Goal: Task Accomplishment & Management: Manage account settings

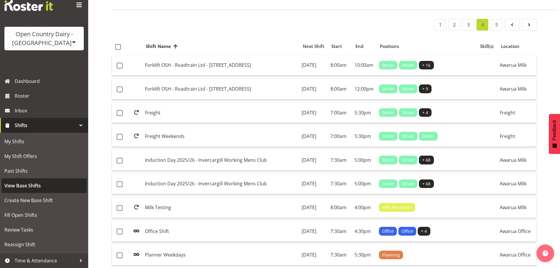
scroll to position [30, 0]
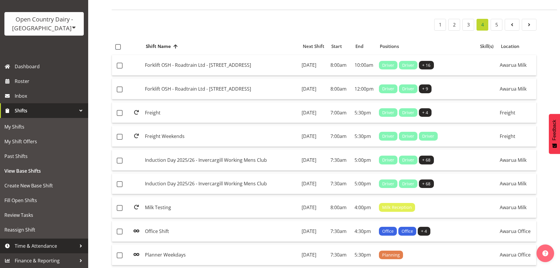
click at [33, 247] on span "Time & Attendance" at bounding box center [46, 246] width 62 height 9
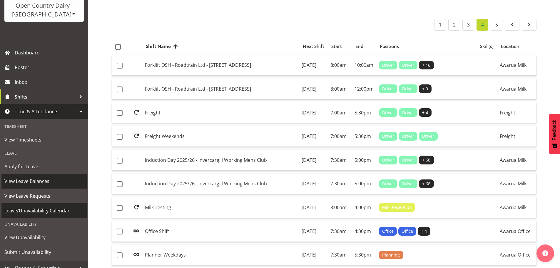
scroll to position [52, 0]
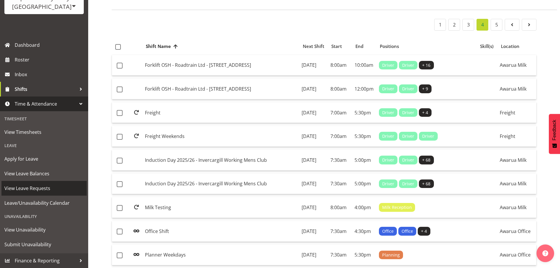
click at [34, 182] on link "View Leave Requests" at bounding box center [43, 188] width 85 height 15
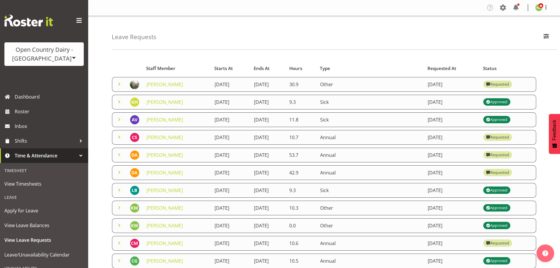
click at [119, 83] on span at bounding box center [119, 84] width 7 height 7
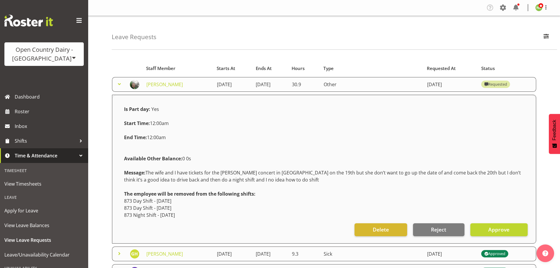
click at [120, 85] on span at bounding box center [119, 84] width 7 height 7
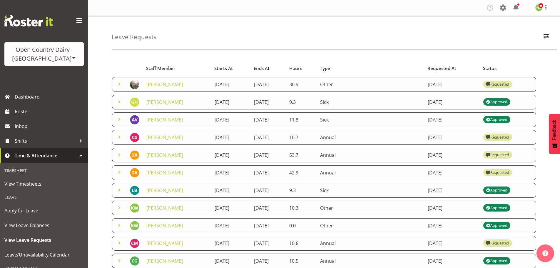
click at [121, 101] on span at bounding box center [119, 101] width 7 height 7
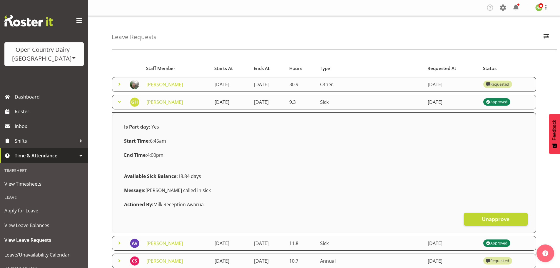
click at [120, 101] on span at bounding box center [119, 101] width 7 height 7
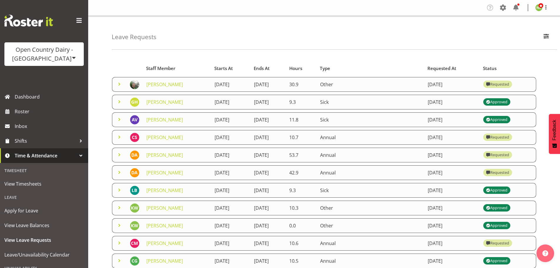
click at [122, 119] on span at bounding box center [119, 119] width 7 height 7
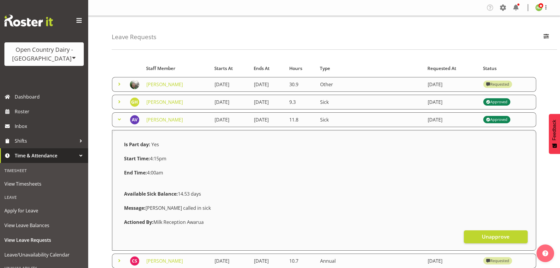
click at [120, 119] on span at bounding box center [119, 119] width 7 height 7
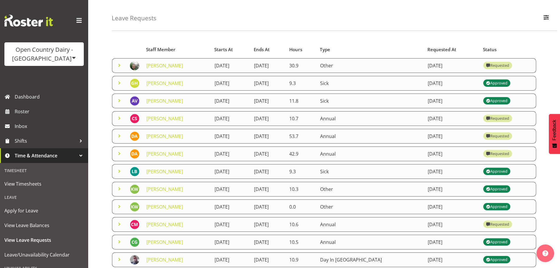
scroll to position [29, 0]
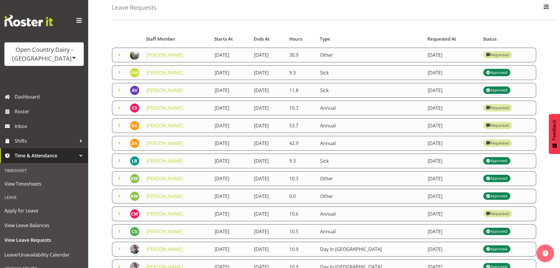
click at [120, 107] on span at bounding box center [119, 107] width 7 height 7
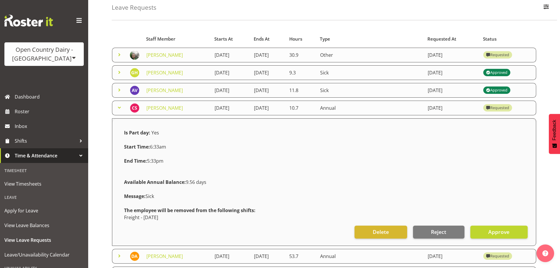
click at [120, 107] on span at bounding box center [119, 107] width 7 height 7
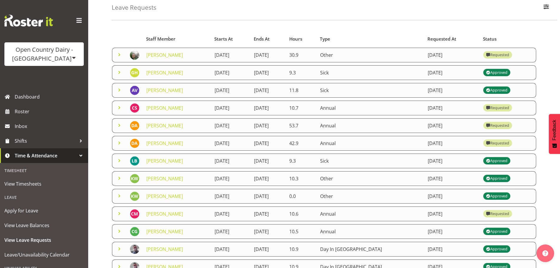
click at [120, 107] on span at bounding box center [119, 107] width 7 height 7
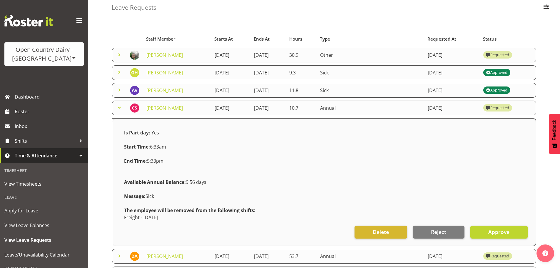
click at [121, 108] on span at bounding box center [119, 107] width 7 height 7
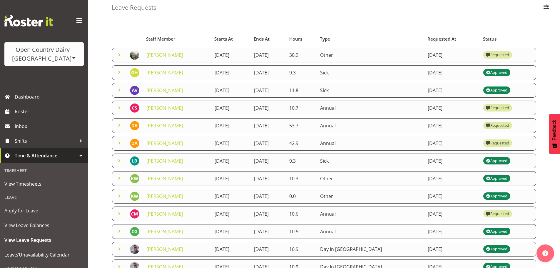
click at [120, 126] on span at bounding box center [119, 125] width 7 height 7
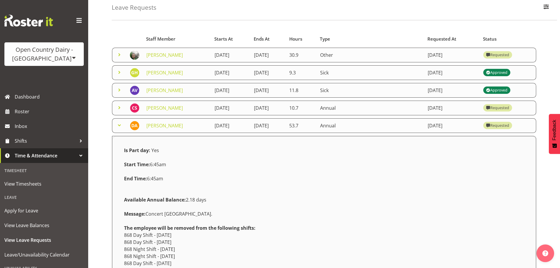
click at [120, 126] on span at bounding box center [119, 125] width 7 height 7
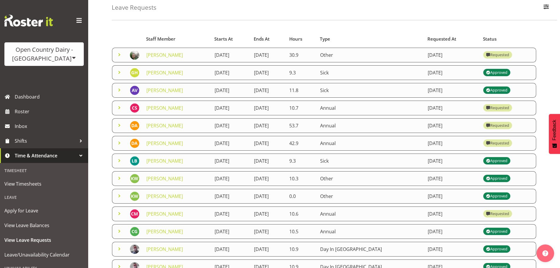
click at [121, 143] on span at bounding box center [119, 142] width 7 height 7
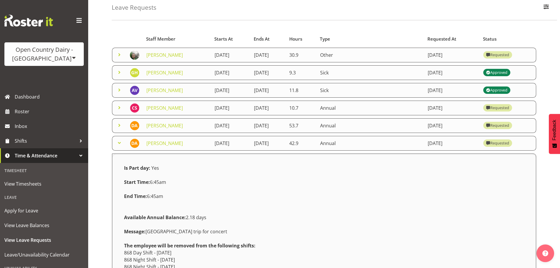
click at [121, 142] on span at bounding box center [119, 142] width 7 height 7
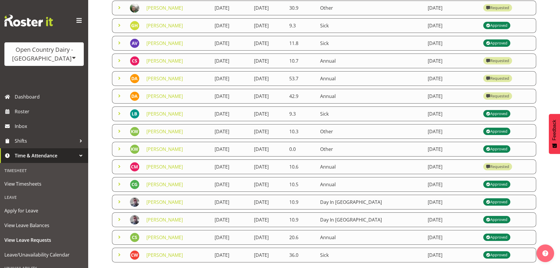
scroll to position [88, 0]
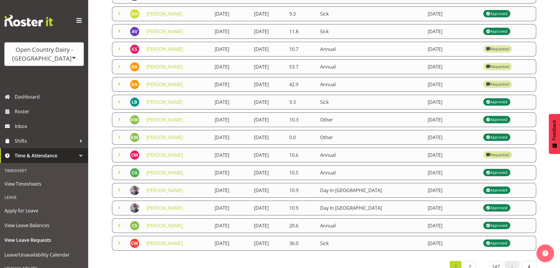
click at [119, 155] on span at bounding box center [119, 154] width 7 height 7
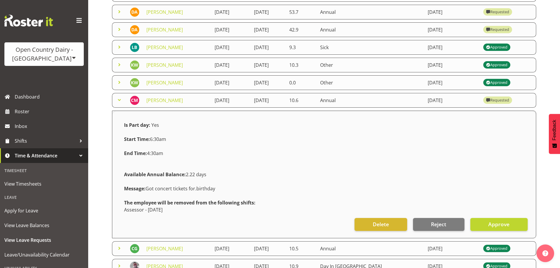
scroll to position [118, 0]
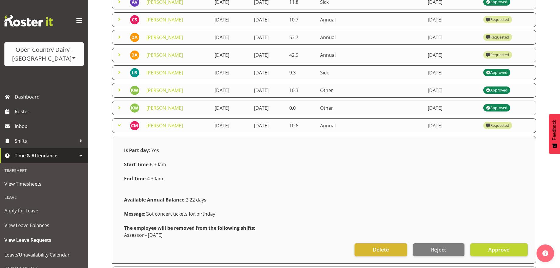
click at [121, 125] on span at bounding box center [119, 125] width 7 height 7
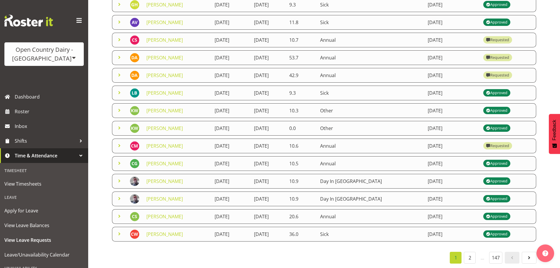
scroll to position [102, 0]
click at [121, 107] on span at bounding box center [119, 110] width 7 height 7
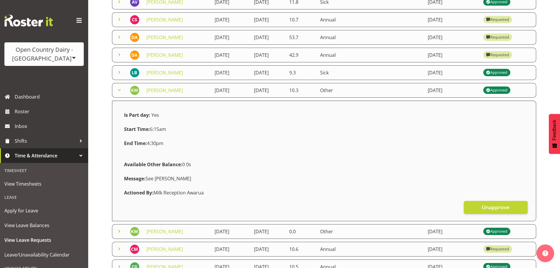
click at [118, 90] on span at bounding box center [119, 89] width 7 height 7
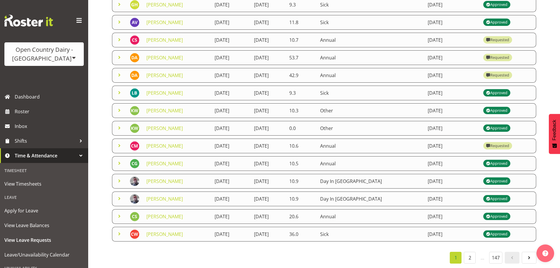
scroll to position [102, 0]
click at [121, 125] on span at bounding box center [119, 127] width 7 height 7
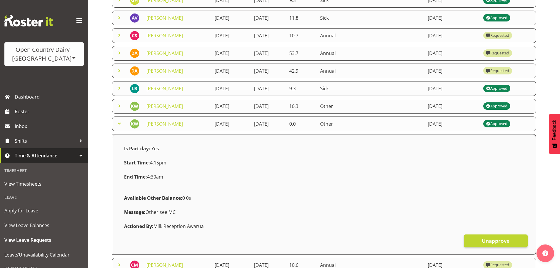
scroll to position [118, 0]
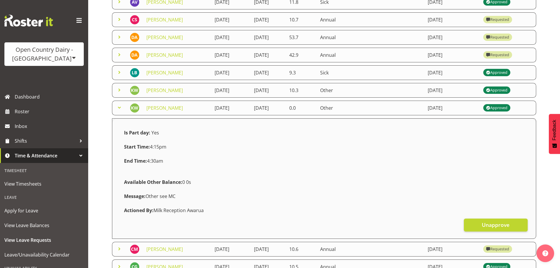
click at [121, 106] on span at bounding box center [119, 107] width 7 height 7
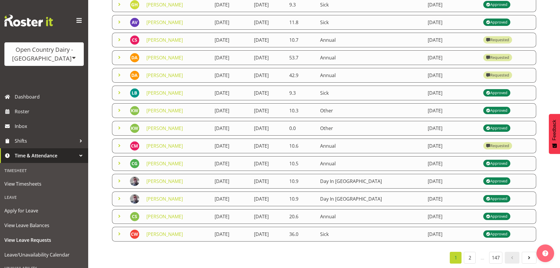
scroll to position [102, 0]
click at [120, 213] on span at bounding box center [119, 216] width 7 height 7
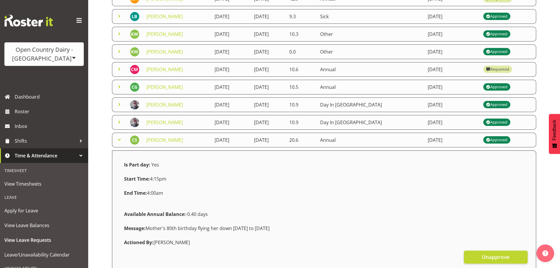
scroll to position [177, 0]
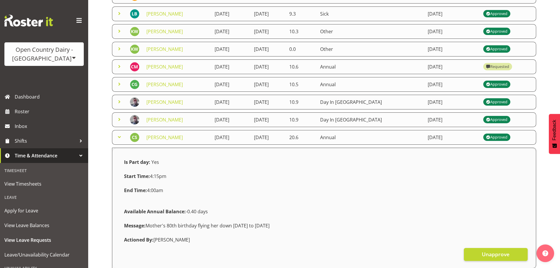
click at [120, 136] on span at bounding box center [119, 137] width 7 height 7
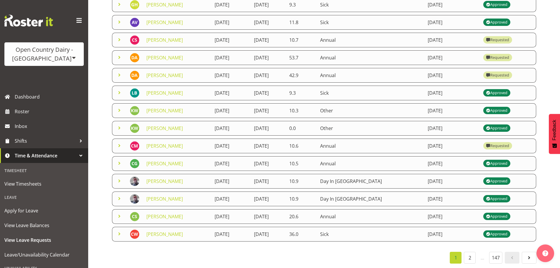
click at [121, 160] on span at bounding box center [119, 163] width 7 height 7
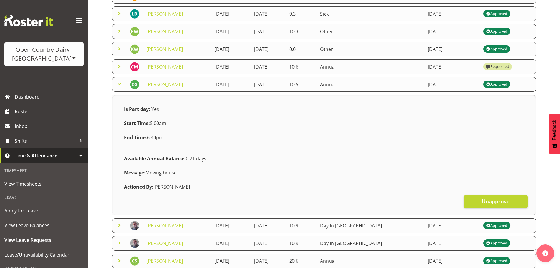
click at [119, 82] on span at bounding box center [119, 84] width 7 height 7
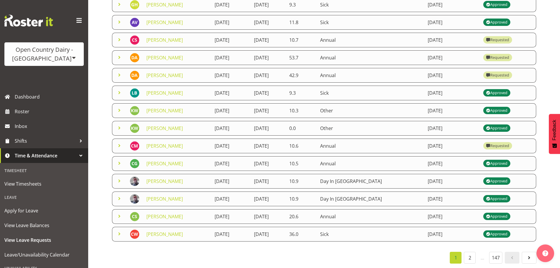
scroll to position [102, 0]
click at [119, 89] on span at bounding box center [119, 92] width 7 height 7
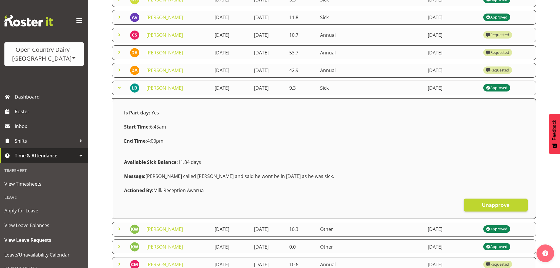
scroll to position [88, 0]
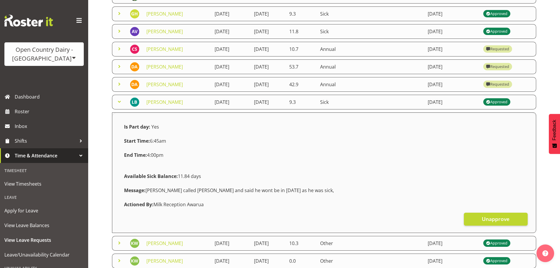
click at [120, 99] on span at bounding box center [119, 101] width 7 height 7
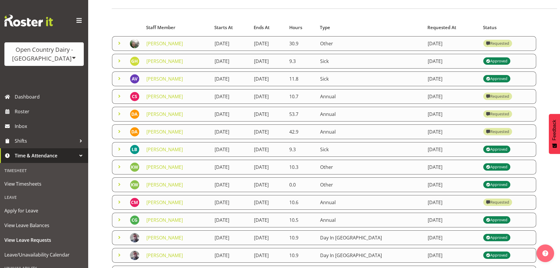
scroll to position [102, 0]
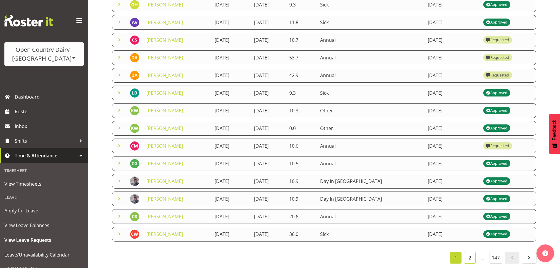
click at [473, 254] on link "2" at bounding box center [470, 258] width 12 height 12
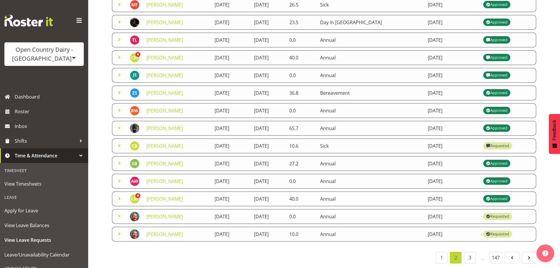
click at [119, 142] on span at bounding box center [119, 145] width 7 height 7
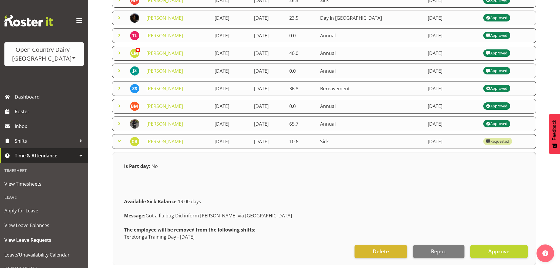
click at [119, 140] on span at bounding box center [119, 141] width 7 height 7
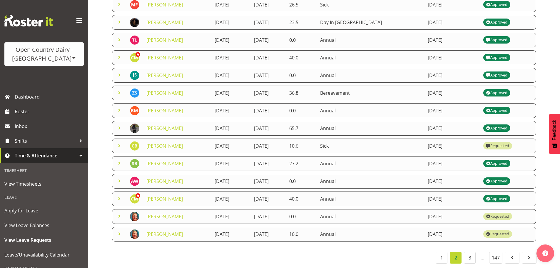
click at [119, 213] on span at bounding box center [119, 216] width 7 height 7
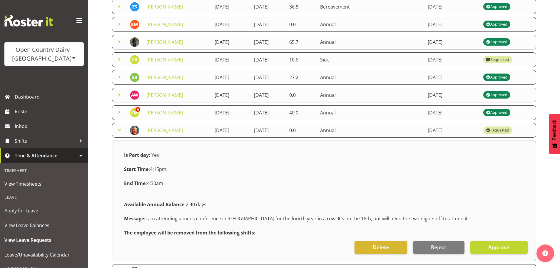
scroll to position [190, 0]
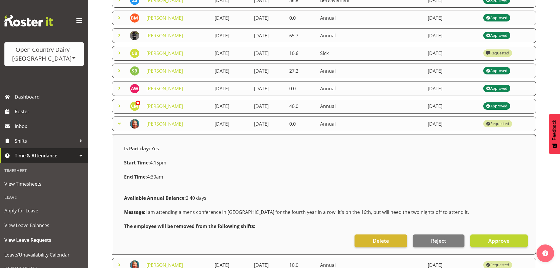
click at [120, 122] on span at bounding box center [119, 123] width 7 height 7
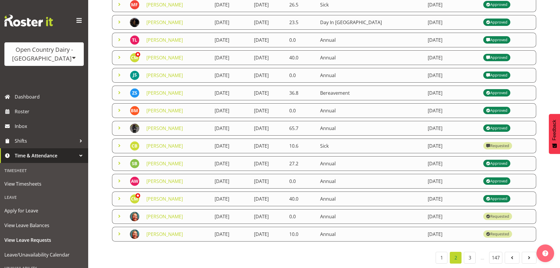
click at [118, 142] on span at bounding box center [119, 145] width 7 height 7
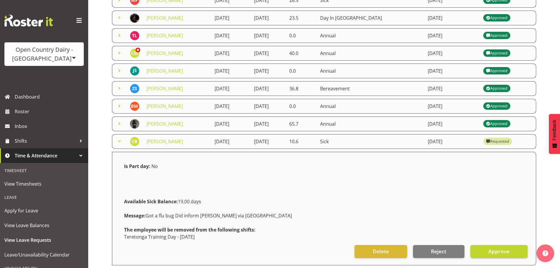
scroll to position [190, 0]
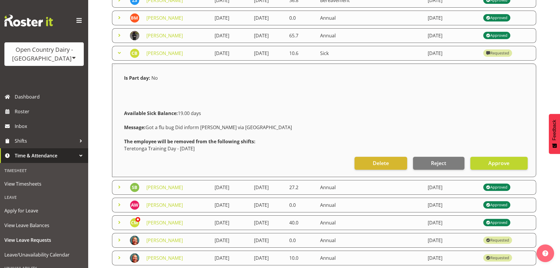
click at [119, 52] on span at bounding box center [119, 52] width 7 height 7
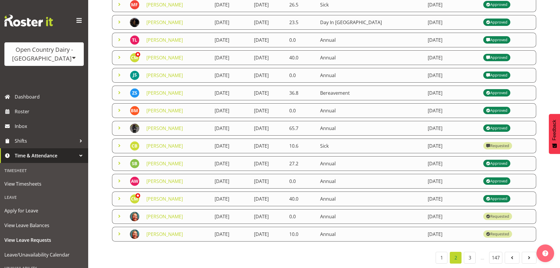
scroll to position [102, 0]
click at [117, 230] on span at bounding box center [119, 233] width 7 height 7
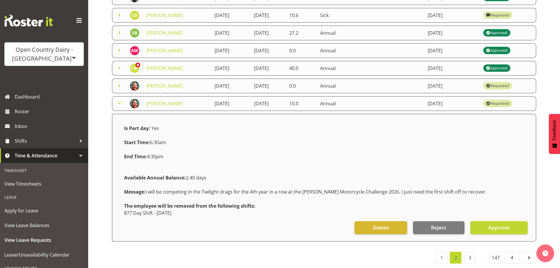
scroll to position [232, 0]
click at [119, 100] on span at bounding box center [119, 103] width 7 height 7
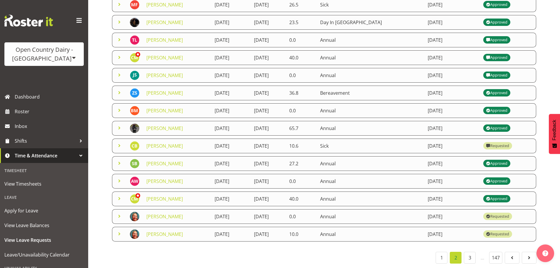
scroll to position [102, 0]
click at [470, 255] on link "3" at bounding box center [470, 258] width 12 height 12
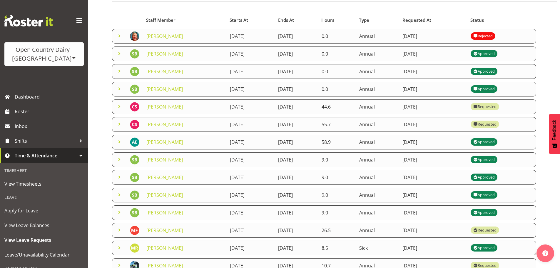
scroll to position [43, 0]
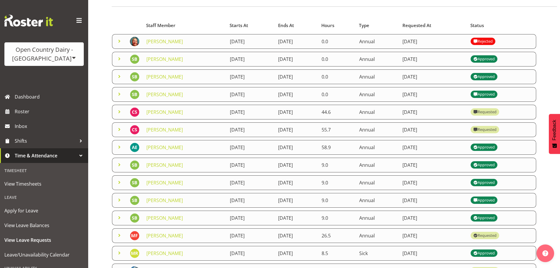
click at [117, 41] on span at bounding box center [119, 41] width 7 height 7
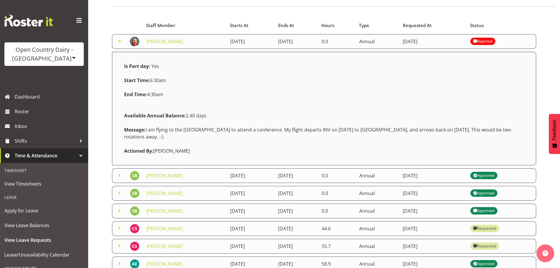
click at [121, 41] on span at bounding box center [119, 41] width 7 height 7
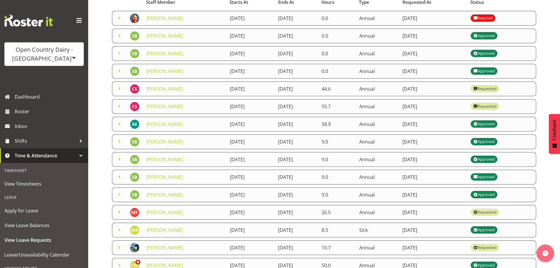
scroll to position [102, 0]
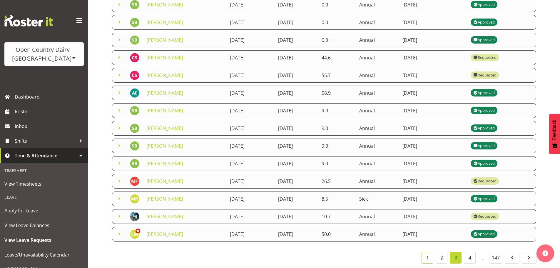
click at [427, 257] on link "1" at bounding box center [428, 258] width 12 height 12
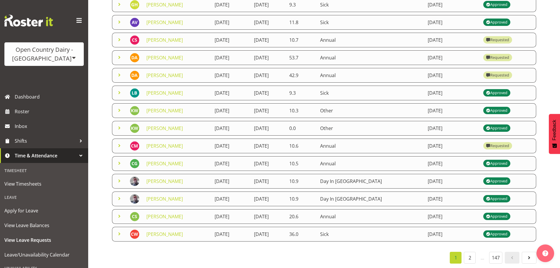
scroll to position [0, 0]
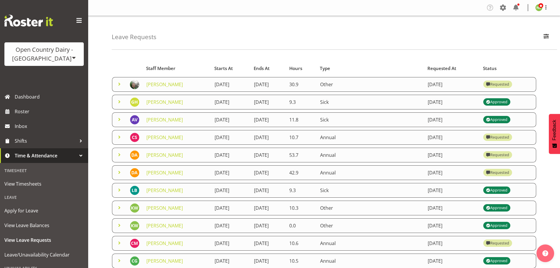
click at [120, 84] on span at bounding box center [119, 84] width 7 height 7
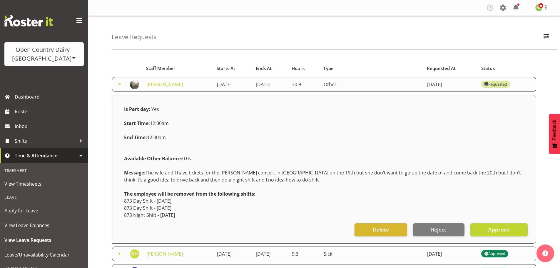
click at [119, 84] on span at bounding box center [119, 84] width 7 height 7
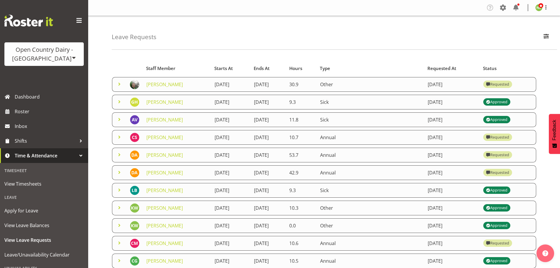
click at [99, 145] on div "Leave Requests Search Search for a particular employee Status All Approved Requ…" at bounding box center [324, 190] width 472 height 349
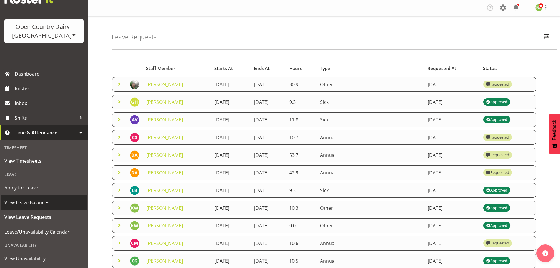
scroll to position [52, 0]
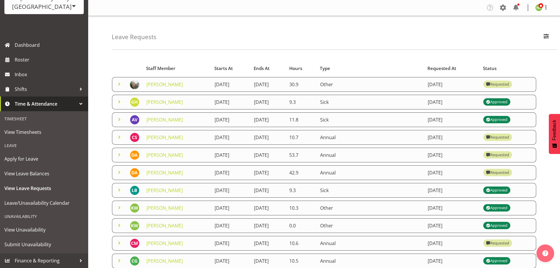
click at [42, 109] on link "Time & Attendance" at bounding box center [44, 103] width 88 height 15
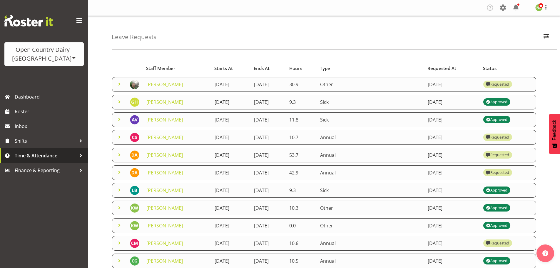
click at [46, 154] on span "Time & Attendance" at bounding box center [46, 155] width 62 height 9
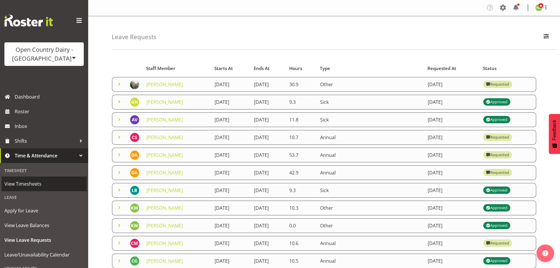
click at [20, 186] on span "View Timesheets" at bounding box center [43, 183] width 79 height 9
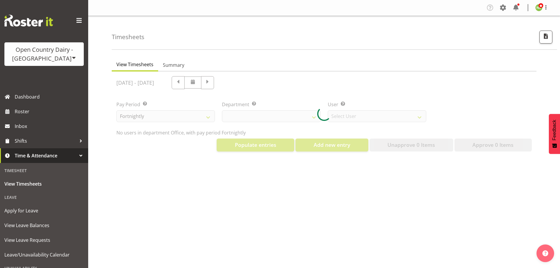
select select "699"
select select "8449"
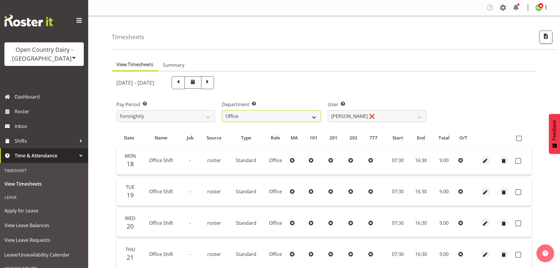
click at [310, 117] on select "734 735 736 737 738 739 851 852 853 854 855 856 858 861 862 865 868 869 870 873" at bounding box center [271, 116] width 99 height 12
click at [222, 110] on select "734 735 736 737 738 739 851 852 853 854 855 856 858 861 862 865 868 869 870 873" at bounding box center [271, 116] width 99 height 12
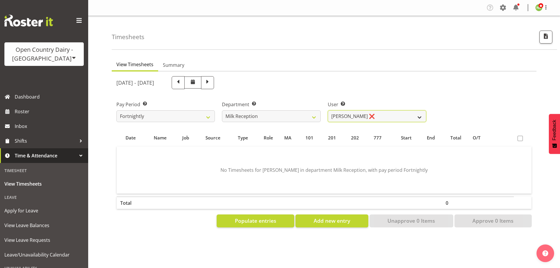
click at [380, 117] on select "[PERSON_NAME] ❌" at bounding box center [377, 116] width 99 height 12
click at [378, 91] on div "[DATE] - [DATE]" at bounding box center [271, 83] width 317 height 20
click at [268, 220] on span "Populate entries" at bounding box center [255, 221] width 41 height 8
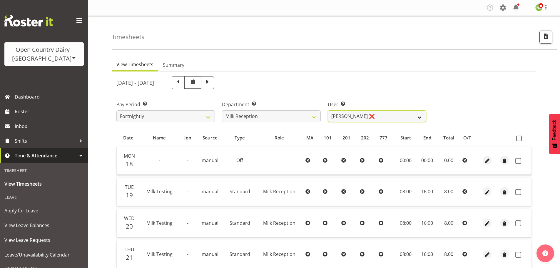
click at [363, 120] on select "[PERSON_NAME] ❌" at bounding box center [377, 116] width 99 height 12
drag, startPoint x: 359, startPoint y: 114, endPoint x: 324, endPoint y: 117, distance: 35.4
click at [359, 114] on select "[PERSON_NAME] ❌" at bounding box center [377, 116] width 99 height 12
click at [287, 112] on select "734 735 736 737 738 739 851 852 853 854 855 856 858 861 862 865 868 869 870 873" at bounding box center [271, 116] width 99 height 12
select select "905"
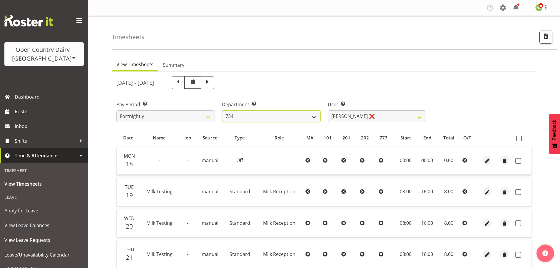
click at [222, 110] on select "734 735 736 737 738 739 851 852 853 854 855 856 858 861 862 865 868 869 870 873" at bounding box center [271, 116] width 99 height 12
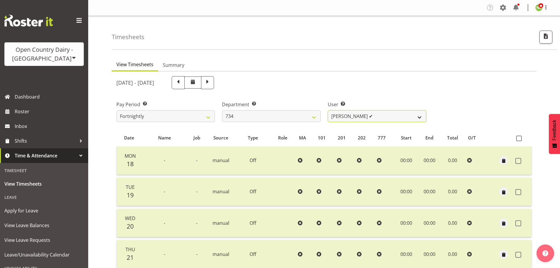
click at [357, 116] on select "[PERSON_NAME] ✔ [PERSON_NAME] ✔ [PERSON_NAME] ✔ [PERSON_NAME] ✔" at bounding box center [377, 116] width 99 height 12
click at [328, 110] on select "[PERSON_NAME] ✔ [PERSON_NAME] ✔ [PERSON_NAME] ✔ [PERSON_NAME] ✔" at bounding box center [377, 116] width 99 height 12
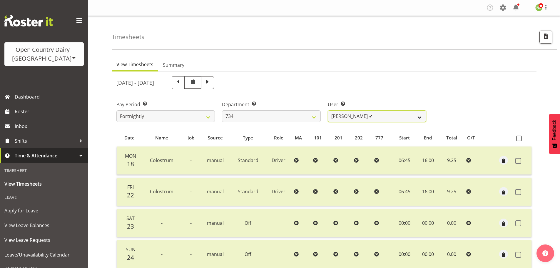
click at [357, 113] on select "[PERSON_NAME] ✔ [PERSON_NAME] ✔ [PERSON_NAME] ✔ [PERSON_NAME] ✔" at bounding box center [377, 116] width 99 height 12
select select "11220"
click at [328, 110] on select "[PERSON_NAME] ✔ [PERSON_NAME] ✔ [PERSON_NAME] ✔ [PERSON_NAME] ✔" at bounding box center [377, 116] width 99 height 12
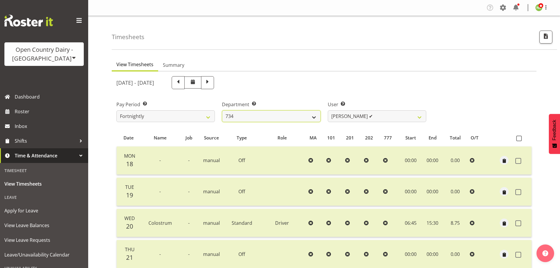
click at [304, 114] on select "734 735 736 737 738 739 851 852 853 854 855 856 858 861 862 865 868 869 870 873" at bounding box center [271, 116] width 99 height 12
select select "909"
click at [222, 110] on select "734 735 736 737 738 739 851 852 853 854 855 856 858 861 862 865 868 869 870 873" at bounding box center [271, 116] width 99 height 12
select select "7397"
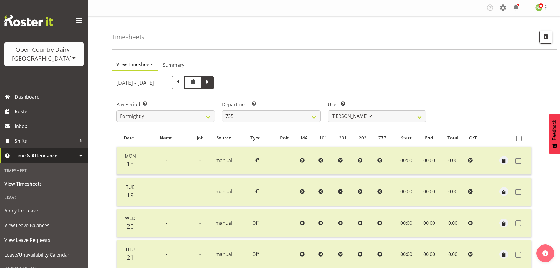
click at [214, 84] on span at bounding box center [207, 82] width 13 height 13
select select
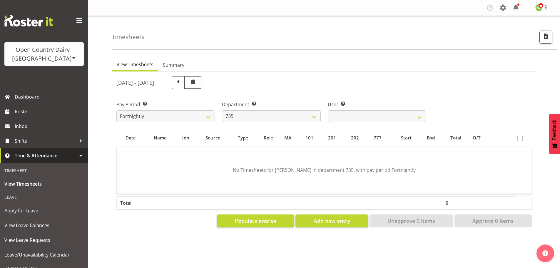
click at [357, 110] on div "User Select user. Note: This is filtered down by the previous two drop-down ite…" at bounding box center [377, 111] width 99 height 21
click at [356, 115] on select "[PERSON_NAME] ❌ [PERSON_NAME] ❌ [PERSON_NAME] ❌ [PERSON_NAME] ❌" at bounding box center [377, 116] width 99 height 12
click at [368, 90] on div "[DATE] - [DATE]" at bounding box center [271, 83] width 317 height 20
click at [352, 114] on select "[PERSON_NAME] ❌ [PERSON_NAME] ❌ [PERSON_NAME] ❌ [PERSON_NAME] ❌" at bounding box center [377, 116] width 99 height 12
click at [262, 114] on select "734 735 736 737 738 739 851 852 853 854 855 856 858 861 862 865 868 869 870 873" at bounding box center [271, 116] width 99 height 12
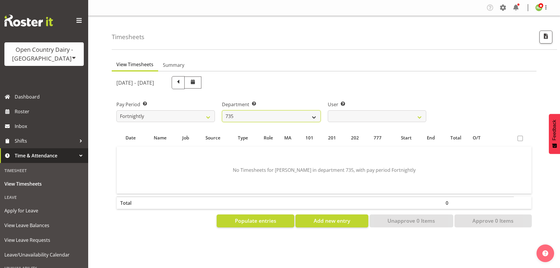
select select "905"
click at [222, 110] on select "734 735 736 737 738 739 851 852 853 854 855 856 858 861 862 865 868 869 870 873" at bounding box center [271, 116] width 99 height 12
click at [358, 113] on select "[PERSON_NAME] ❌ [PERSON_NAME] ❌ [PERSON_NAME] ❌ [PERSON_NAME] ❌" at bounding box center [377, 116] width 99 height 12
select select "9998"
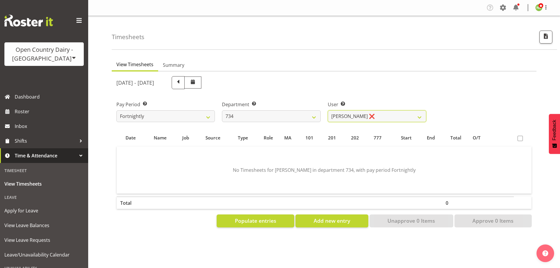
click at [328, 110] on select "[PERSON_NAME] ❌ [PERSON_NAME] ❌ [PERSON_NAME] ❌ [PERSON_NAME] ❌" at bounding box center [377, 116] width 99 height 12
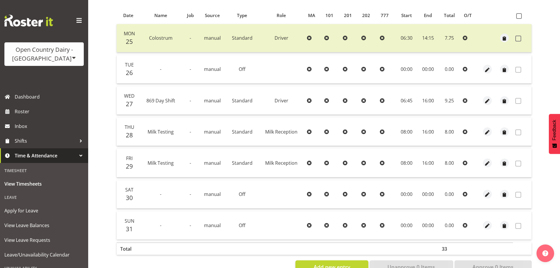
scroll to position [112, 0]
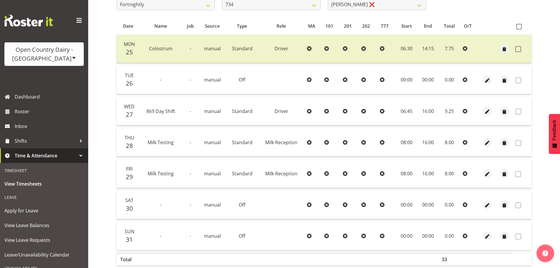
click at [102, 166] on div "Timesheets View Timesheets Summary [DATE] - [DATE] Pay Period Select which pay …" at bounding box center [324, 98] width 472 height 389
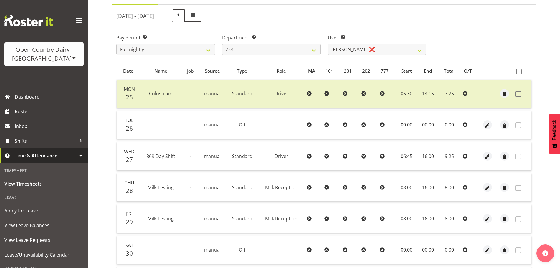
scroll to position [0, 0]
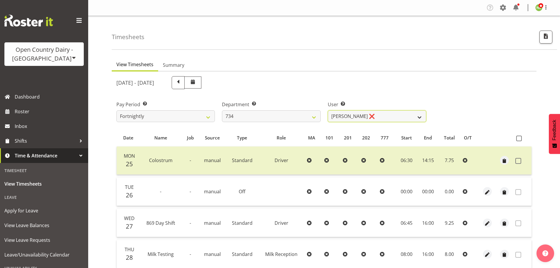
click at [370, 118] on select "[PERSON_NAME] ❌ [PERSON_NAME] ❌ [PERSON_NAME] ❌ [PERSON_NAME] ❌" at bounding box center [377, 116] width 99 height 12
click at [365, 114] on select "[PERSON_NAME] ❌ [PERSON_NAME] ❌ [PERSON_NAME] ❌ [PERSON_NAME] ❌" at bounding box center [377, 116] width 99 height 12
click at [356, 117] on select "[PERSON_NAME] ❌ [PERSON_NAME] ❌ [PERSON_NAME] ❌ [PERSON_NAME] ❌" at bounding box center [377, 116] width 99 height 12
drag, startPoint x: 349, startPoint y: 117, endPoint x: 306, endPoint y: 116, distance: 43.3
click at [349, 117] on select "[PERSON_NAME] ❌ [PERSON_NAME] ❌ [PERSON_NAME] ❌ [PERSON_NAME] ❌" at bounding box center [377, 116] width 99 height 12
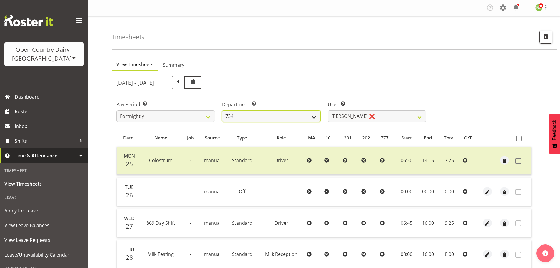
click at [292, 115] on select "734 735 736 737 738 739 851 852 853 854 855 856 858 861 862 865 868 869 870 873" at bounding box center [271, 116] width 99 height 12
select select "806"
click at [222, 110] on select "734 735 736 737 738 739 851 852 853 854 855 856 858 861 862 865 868 869 870 873" at bounding box center [271, 116] width 99 height 12
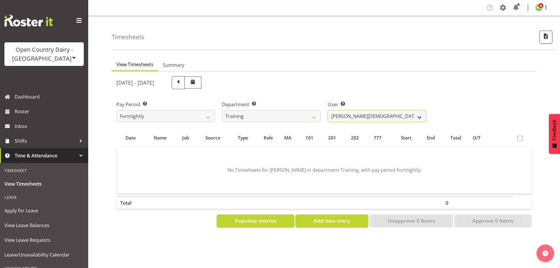
click at [362, 117] on select "[PERSON_NAME][DEMOGRAPHIC_DATA] ❌" at bounding box center [377, 116] width 99 height 12
click at [392, 87] on div "[DATE] - [DATE]" at bounding box center [271, 82] width 310 height 13
click at [182, 85] on span at bounding box center [178, 82] width 8 height 8
select select
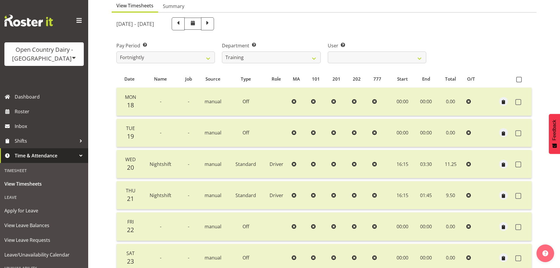
scroll to position [53, 0]
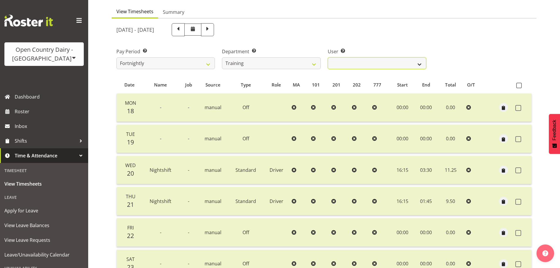
click at [351, 61] on select "[PERSON_NAME] ✔" at bounding box center [377, 63] width 99 height 12
drag, startPoint x: 351, startPoint y: 61, endPoint x: 315, endPoint y: 58, distance: 36.3
click at [351, 61] on select "[PERSON_NAME] ✔" at bounding box center [377, 63] width 99 height 12
click at [293, 60] on select "734 735 736 737 738 739 851 852 853 854 855 856 858 861 862 865 868 869 870 873" at bounding box center [271, 63] width 99 height 12
select select "696"
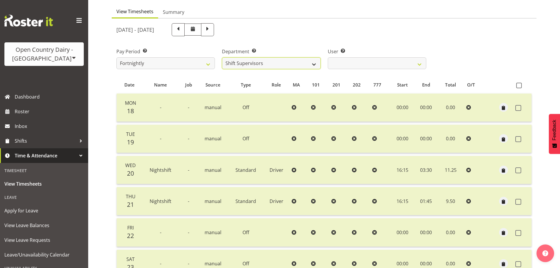
click at [222, 57] on select "734 735 736 737 738 739 851 852 853 854 855 856 858 861 862 865 868 869 870 873" at bounding box center [271, 63] width 99 height 12
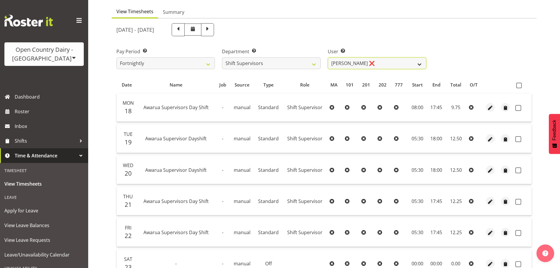
click at [379, 61] on select "[PERSON_NAME] ❌ [PERSON_NAME] ❌ [PERSON_NAME] ❌ [PERSON_NAME] ❌ [PERSON_NAME] ❌" at bounding box center [377, 63] width 99 height 12
click at [484, 43] on div "Pay Period Select which pay period you would like to view. Fortnightly Departme…" at bounding box center [324, 56] width 423 height 33
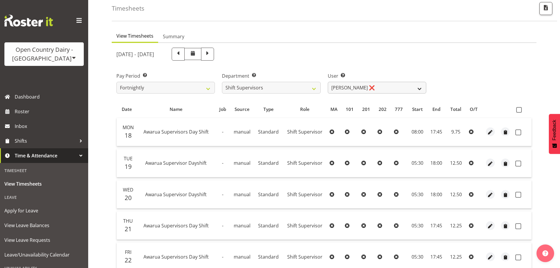
scroll to position [24, 0]
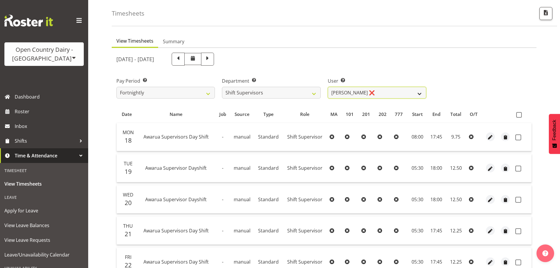
drag, startPoint x: 367, startPoint y: 95, endPoint x: 370, endPoint y: 97, distance: 3.4
click at [367, 95] on select "[PERSON_NAME] ❌ [PERSON_NAME] ❌ [PERSON_NAME] ❌ [PERSON_NAME] ❌ [PERSON_NAME] ❌" at bounding box center [377, 93] width 99 height 12
click at [328, 87] on select "[PERSON_NAME] ❌ [PERSON_NAME] ❌ [PERSON_NAME] ❌ [PERSON_NAME] ❌ [PERSON_NAME] ❌" at bounding box center [377, 93] width 99 height 12
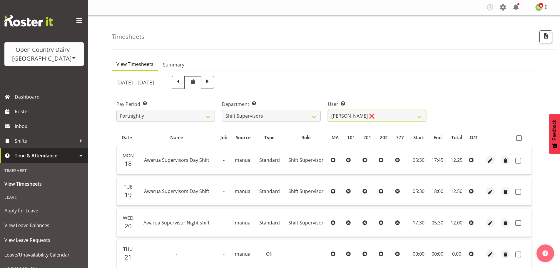
scroll to position [0, 0]
click at [370, 119] on select "[PERSON_NAME] ❌ [PERSON_NAME] ❌ [PERSON_NAME] ❌ [PERSON_NAME] ❌ [PERSON_NAME] ❌" at bounding box center [377, 116] width 99 height 12
click at [328, 110] on select "[PERSON_NAME] ❌ [PERSON_NAME] ❌ [PERSON_NAME] ❌ [PERSON_NAME] ❌ [PERSON_NAME] ❌" at bounding box center [377, 116] width 99 height 12
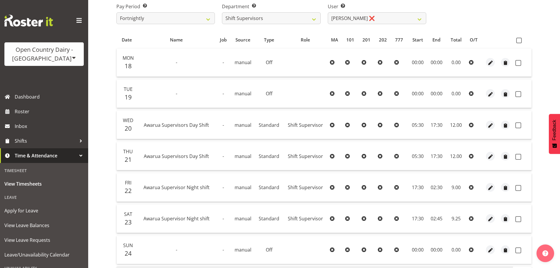
scroll to position [24, 0]
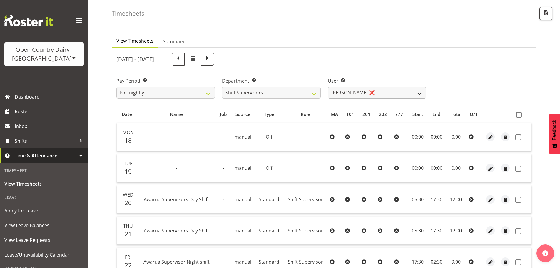
drag, startPoint x: 370, startPoint y: 104, endPoint x: 376, endPoint y: 98, distance: 8.1
click at [371, 103] on div "[DATE] - [DATE] Pay Period Select which pay period you would like to view. Fort…" at bounding box center [324, 210] width 416 height 323
click at [377, 96] on select "[PERSON_NAME] ❌ [PERSON_NAME] ❌ [PERSON_NAME] ❌ [PERSON_NAME] ❌ [PERSON_NAME] ❌" at bounding box center [377, 93] width 99 height 12
click at [328, 87] on select "[PERSON_NAME] ❌ [PERSON_NAME] ❌ [PERSON_NAME] ❌ [PERSON_NAME] ❌ [PERSON_NAME] ❌" at bounding box center [377, 93] width 99 height 12
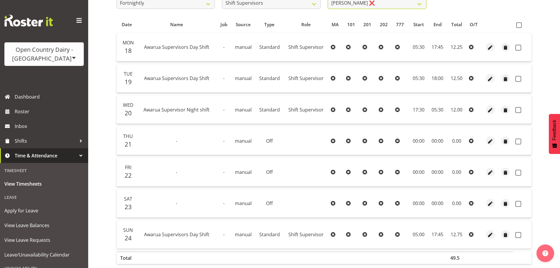
scroll to position [82, 0]
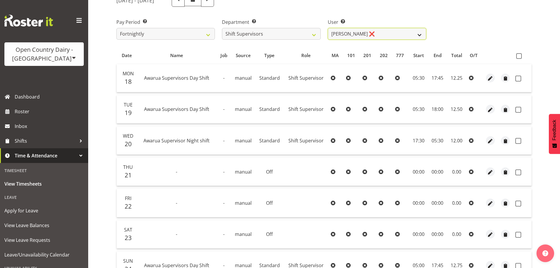
click at [372, 37] on select "[PERSON_NAME] ❌ [PERSON_NAME] ❌ [PERSON_NAME] ❌ [PERSON_NAME] ❌ [PERSON_NAME] ❌" at bounding box center [377, 34] width 99 height 12
click at [328, 28] on select "[PERSON_NAME] ❌ [PERSON_NAME] ❌ [PERSON_NAME] ❌ [PERSON_NAME] ❌ [PERSON_NAME] ❌" at bounding box center [377, 34] width 99 height 12
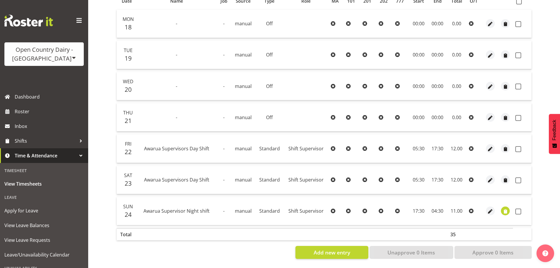
scroll to position [141, 0]
click at [505, 208] on span "button" at bounding box center [505, 211] width 7 height 7
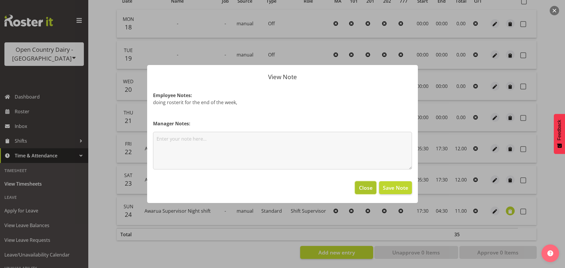
click at [363, 188] on span "Close" at bounding box center [366, 188] width 14 height 8
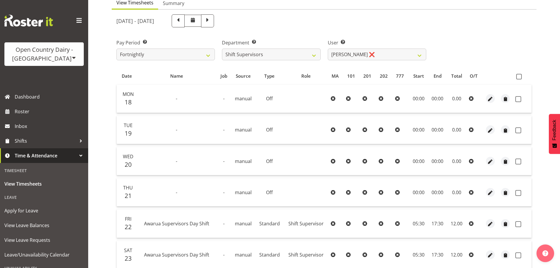
scroll to position [53, 0]
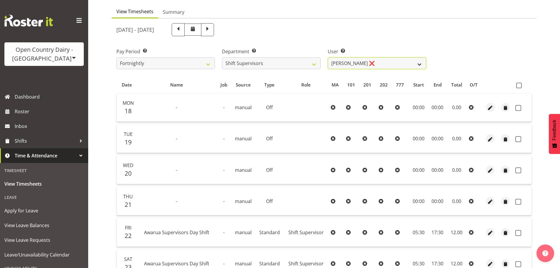
click at [374, 66] on select "[PERSON_NAME] ❌ [PERSON_NAME] ❌ [PERSON_NAME] ❌ [PERSON_NAME] ❌ [PERSON_NAME] ❌" at bounding box center [377, 63] width 99 height 12
select select "7488"
click at [328, 57] on select "[PERSON_NAME] ❌ [PERSON_NAME] ❌ [PERSON_NAME] ❌ [PERSON_NAME] ❌ [PERSON_NAME] ❌" at bounding box center [377, 63] width 99 height 12
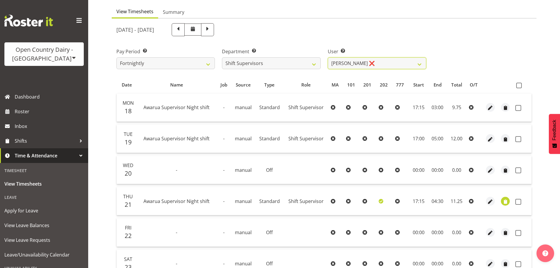
scroll to position [112, 0]
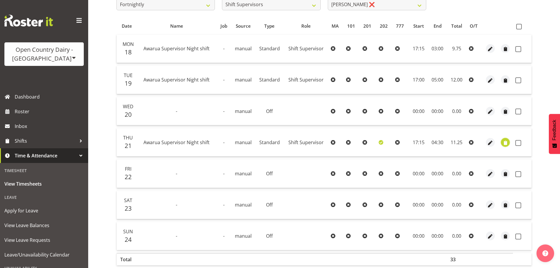
click at [506, 141] on span "button" at bounding box center [505, 142] width 7 height 7
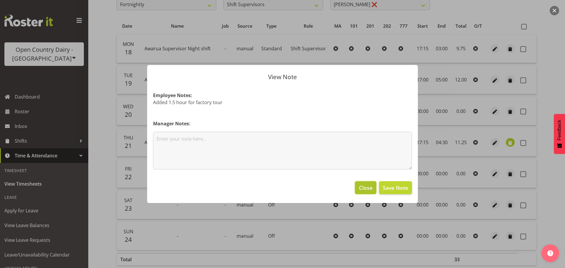
click at [364, 187] on span "Close" at bounding box center [366, 188] width 14 height 8
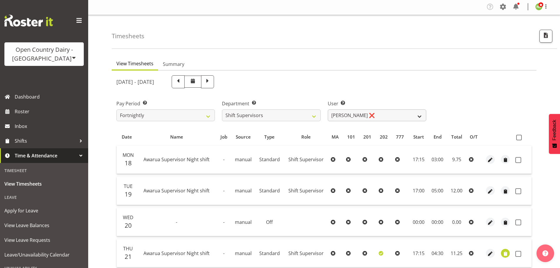
scroll to position [0, 0]
click at [396, 116] on select "[PERSON_NAME] ❌ [PERSON_NAME] ❌ [PERSON_NAME] ❌ [PERSON_NAME] ❌ [PERSON_NAME] ❌" at bounding box center [377, 116] width 99 height 12
click at [345, 86] on div "[DATE] - [DATE]" at bounding box center [271, 82] width 310 height 13
